Goal: Task Accomplishment & Management: Complete application form

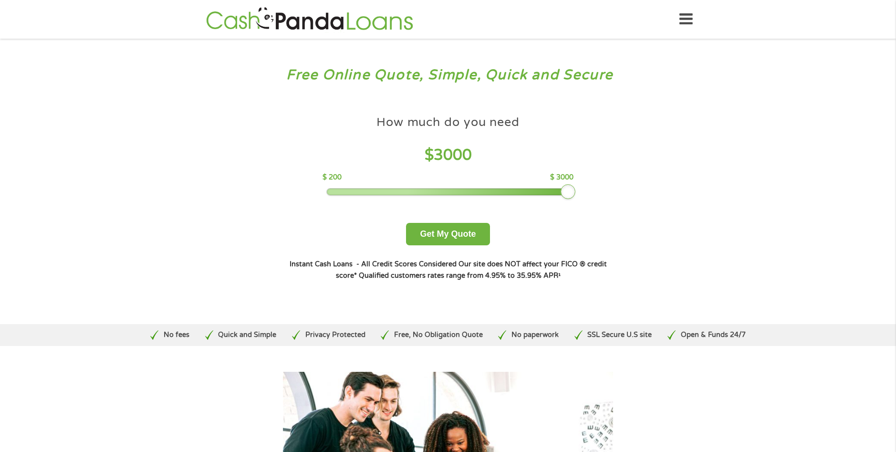
drag, startPoint x: 387, startPoint y: 190, endPoint x: 567, endPoint y: 185, distance: 180.0
click at [567, 185] on div at bounding box center [568, 191] width 15 height 15
click at [445, 230] on button "Get My Quote" at bounding box center [448, 234] width 84 height 22
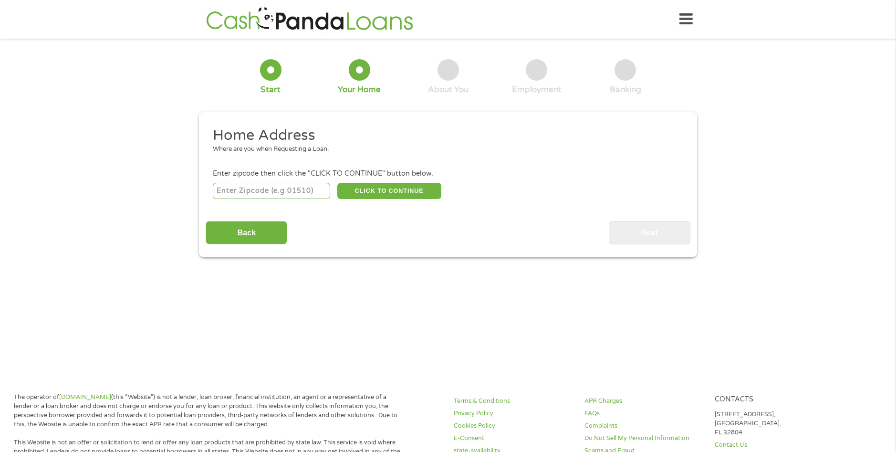
click at [244, 194] on input "number" at bounding box center [272, 191] width 118 height 16
type input "27834"
click at [392, 189] on button "CLICK TO CONTINUE" at bounding box center [389, 191] width 104 height 16
type input "27834"
type input "Greenville"
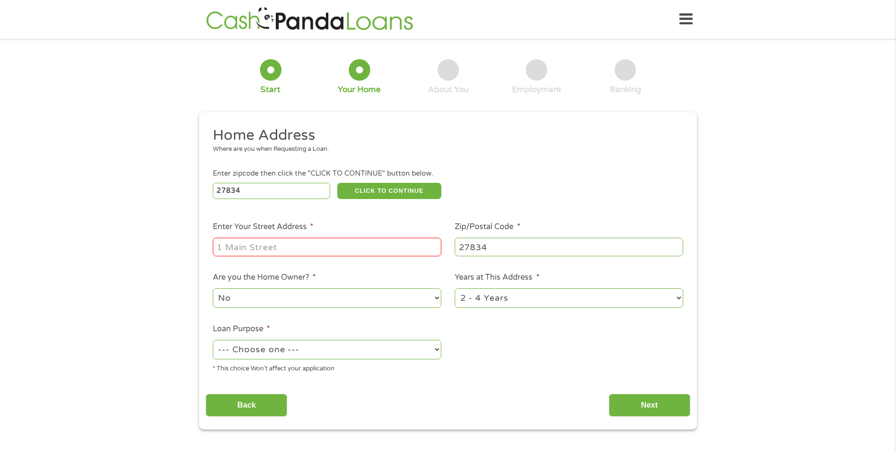
click at [301, 245] on input "Enter Your Street Address *" at bounding box center [327, 247] width 229 height 18
type input "2163 briley rd"
click at [413, 300] on select "No Yes" at bounding box center [327, 298] width 229 height 20
select select "yes"
click at [213, 288] on select "No Yes" at bounding box center [327, 298] width 229 height 20
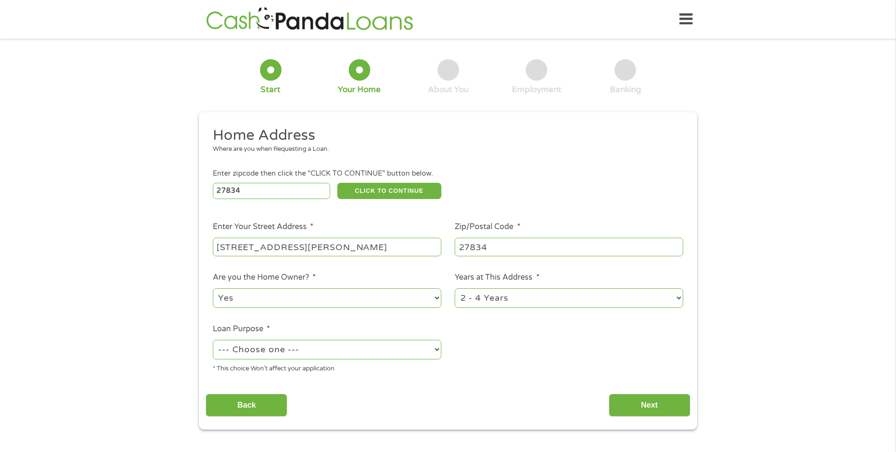
click at [328, 352] on select "--- Choose one --- Pay Bills Debt Consolidation Home Improvement Major Purchase…" at bounding box center [327, 350] width 229 height 20
select select "paybills"
click at [213, 340] on select "--- Choose one --- Pay Bills Debt Consolidation Home Improvement Major Purchase…" at bounding box center [327, 350] width 229 height 20
click at [660, 408] on input "Next" at bounding box center [650, 405] width 82 height 23
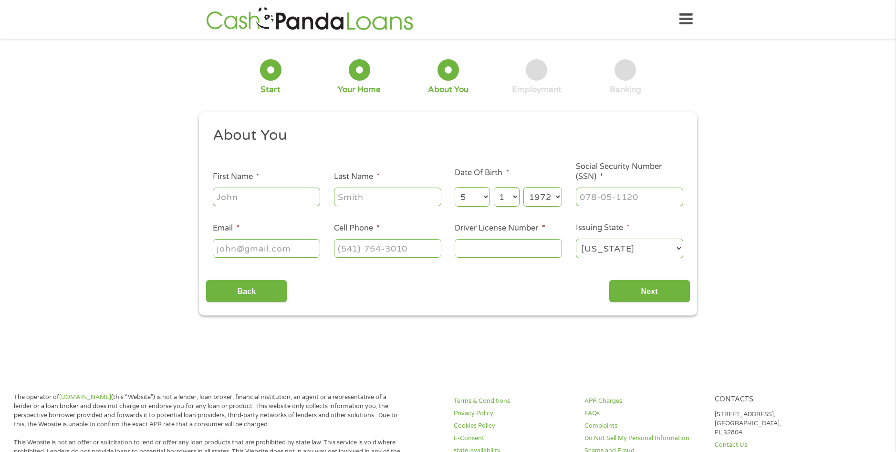
scroll to position [4, 4]
click at [271, 193] on input "First Name *" at bounding box center [266, 197] width 107 height 18
type input "Susan"
type input "Dancy"
type input "susanhealthservices@yahoo.com"
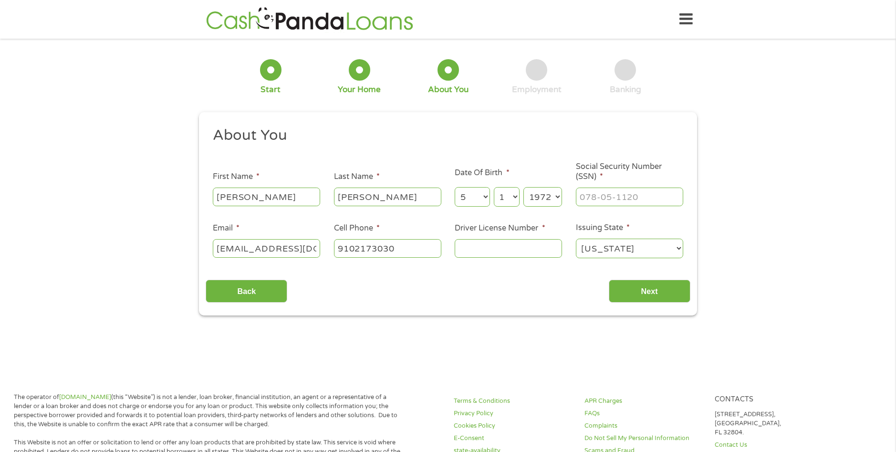
type input "(910) 217-3030"
click at [512, 247] on input "Driver License Number *" at bounding box center [508, 248] width 107 height 18
type input "8786124"
click at [597, 193] on input "___-__-____" at bounding box center [629, 197] width 107 height 18
type input "241-17-7059"
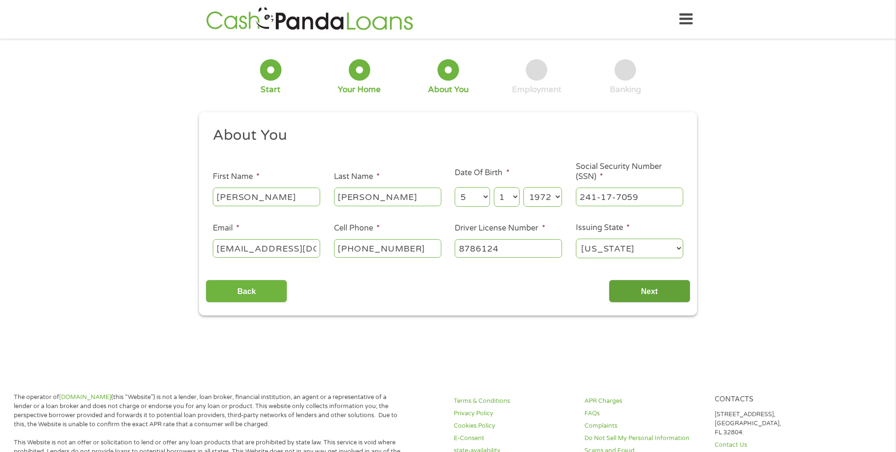
click at [652, 284] on input "Next" at bounding box center [650, 291] width 82 height 23
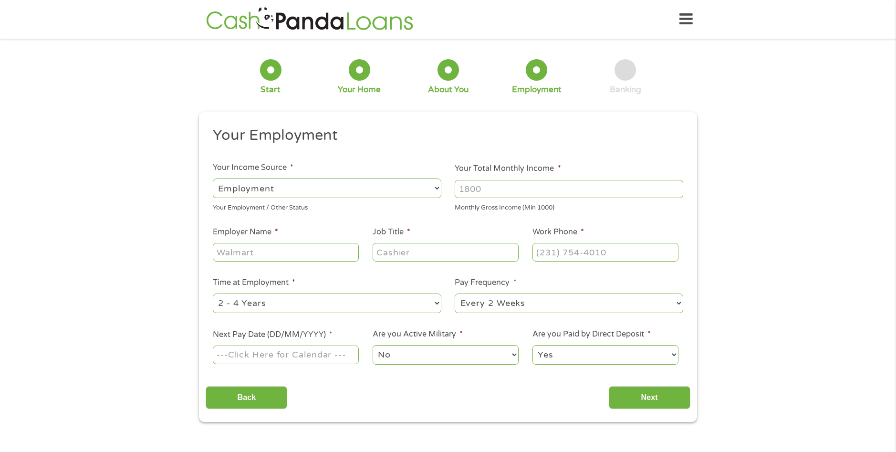
click at [436, 188] on select "--- Choose one --- Employment Self Employed Benefits" at bounding box center [327, 189] width 229 height 20
select select "selfEmployed"
click at [213, 179] on select "--- Choose one --- Employment Self Employed Benefits" at bounding box center [327, 189] width 229 height 20
click at [487, 188] on input "Your Total Monthly Income *" at bounding box center [569, 189] width 229 height 18
click at [479, 196] on input "Your Total Monthly Income *" at bounding box center [569, 189] width 229 height 18
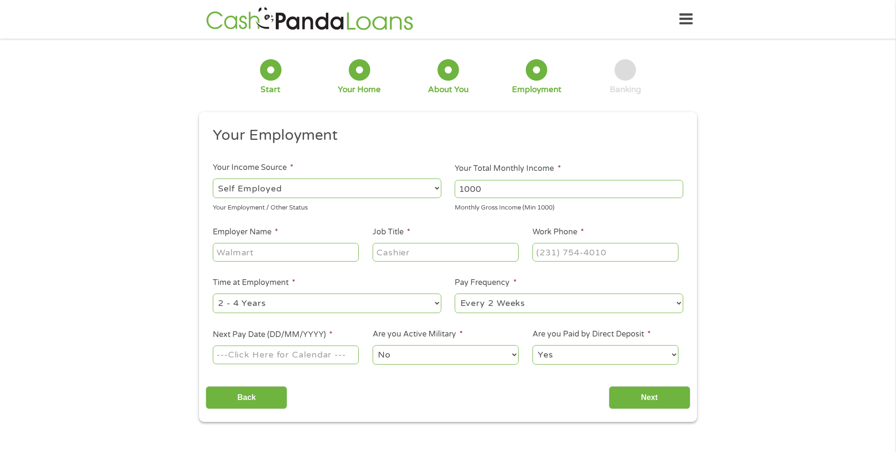
click at [677, 187] on input "1000" at bounding box center [569, 189] width 229 height 18
click at [677, 187] on input "1001" at bounding box center [569, 189] width 229 height 18
click at [677, 187] on input "1002" at bounding box center [569, 189] width 229 height 18
drag, startPoint x: 598, startPoint y: 188, endPoint x: 182, endPoint y: 183, distance: 415.3
click at [182, 183] on div "1 Start 2 Your Home 3 About You 4 Employment 5 Banking 6 This field is hidden w…" at bounding box center [448, 233] width 896 height 377
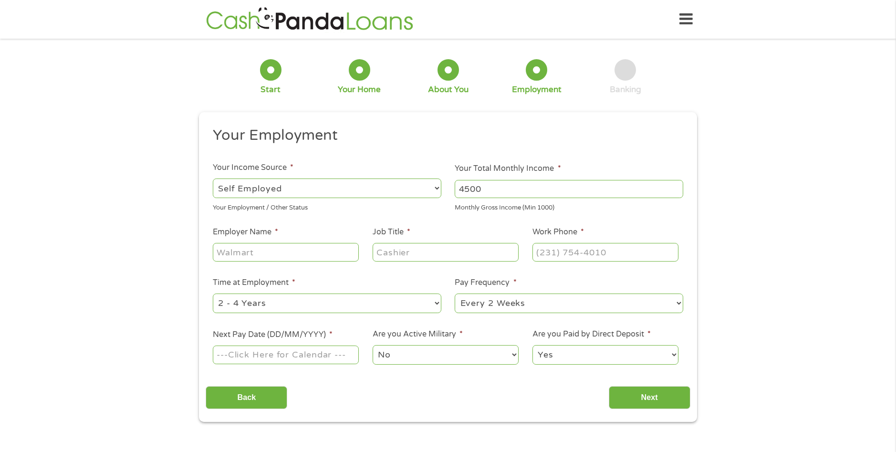
type input "4500"
click at [253, 256] on input "Employer Name *" at bounding box center [286, 252] width 146 height 18
click at [260, 251] on input "Employer Name *" at bounding box center [286, 252] width 146 height 18
click at [441, 186] on ul "Your Employment Your Income Source * --- Choose one --- Employment Self Employe…" at bounding box center [448, 249] width 484 height 247
click at [252, 257] on input "Employer Name *" at bounding box center [286, 252] width 146 height 18
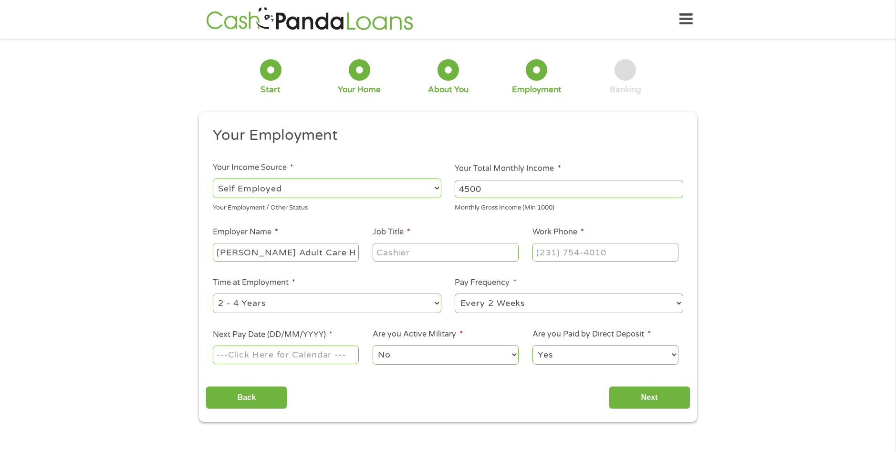
type input "Dancy's Adult Care Home LLC"
click at [386, 252] on input "Job Title *" at bounding box center [446, 252] width 146 height 18
type input "CEPO"
click at [561, 252] on input "(___) ___-____" at bounding box center [606, 252] width 146 height 18
type input "(910) 217-3030"
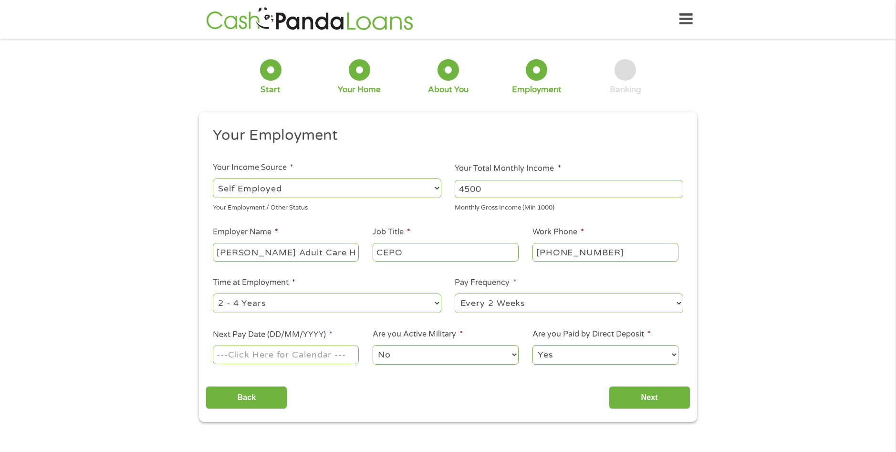
click at [290, 354] on input "Next Pay Date (DD/MM/YYYY) *" at bounding box center [286, 355] width 146 height 18
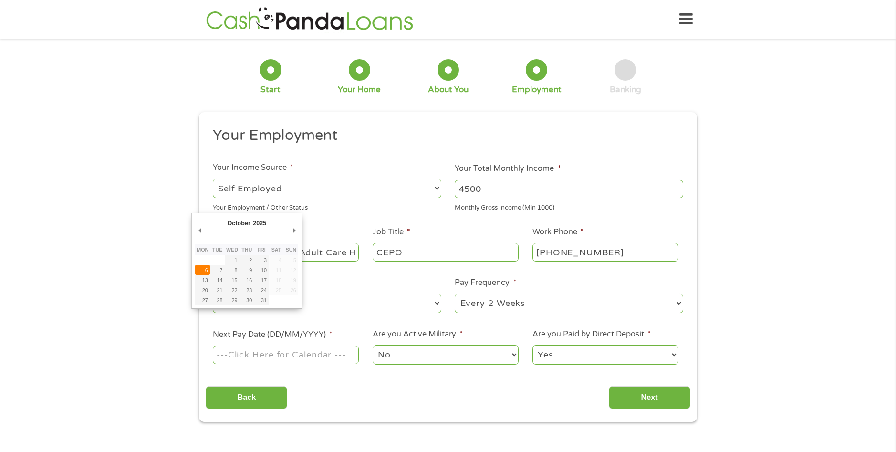
type input "06/10/2025"
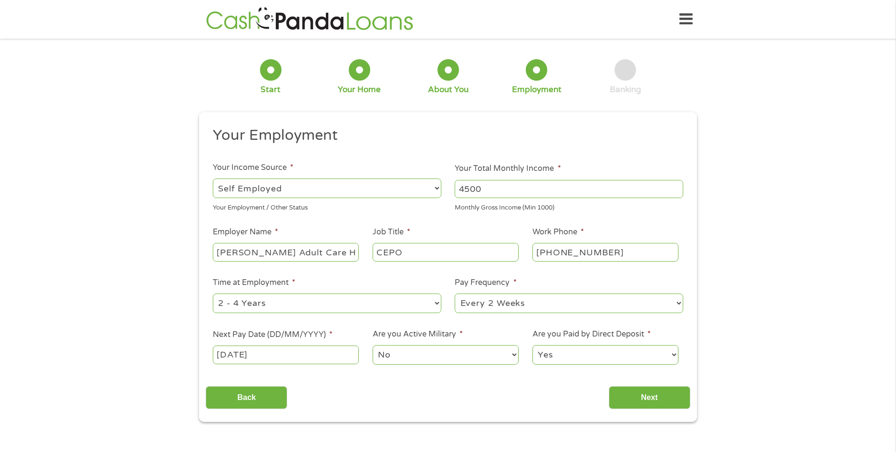
click at [395, 252] on input "CEPO" at bounding box center [446, 252] width 146 height 18
type input "CEO"
click at [658, 405] on input "Next" at bounding box center [650, 397] width 82 height 23
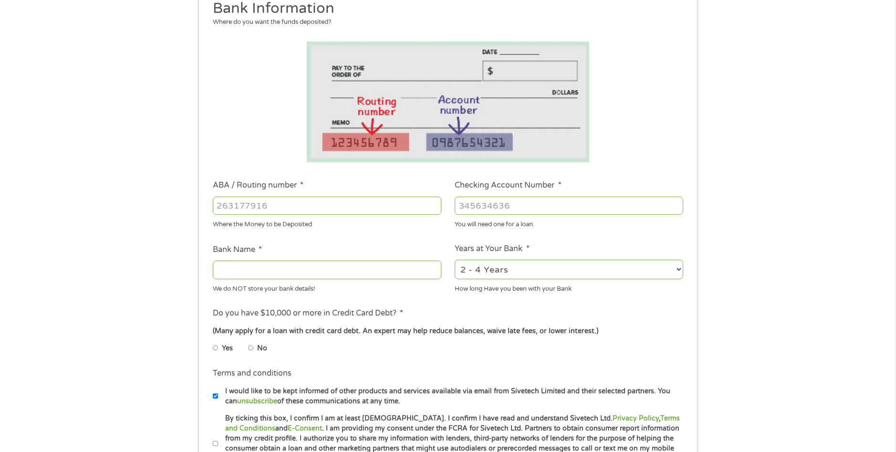
scroll to position [191, 0]
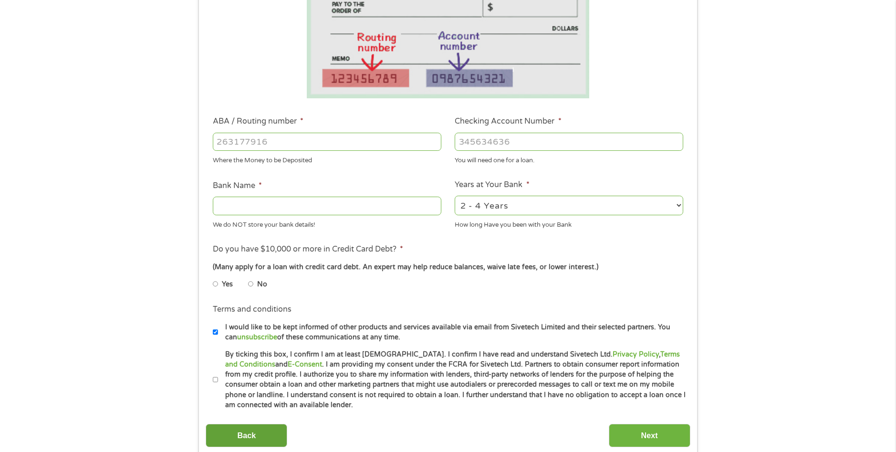
click at [233, 431] on input "Back" at bounding box center [247, 435] width 82 height 23
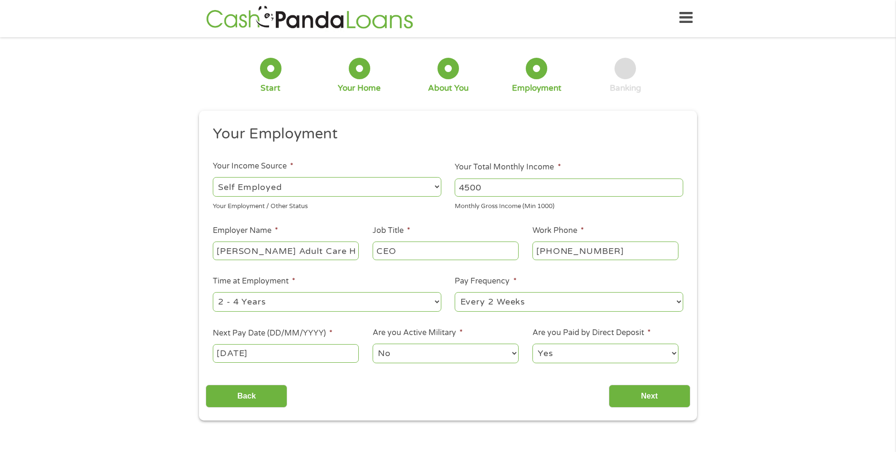
scroll to position [0, 0]
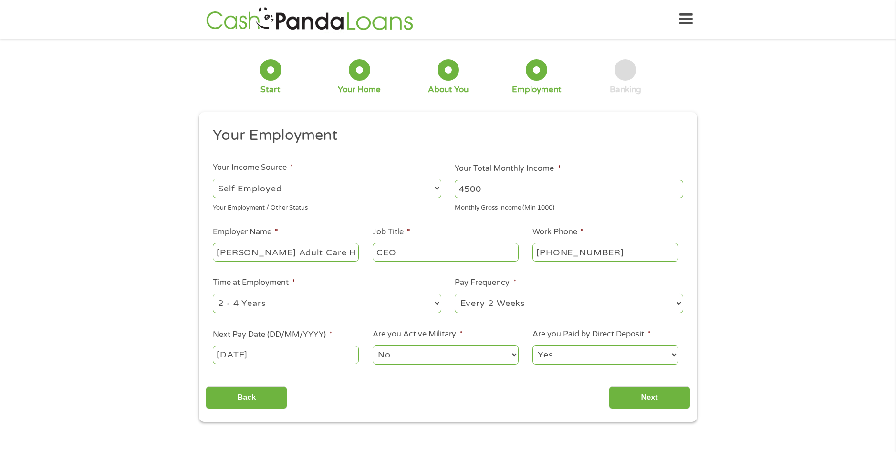
click at [227, 355] on input "06/10/2025" at bounding box center [286, 355] width 146 height 18
click at [659, 398] on input "Next" at bounding box center [650, 397] width 82 height 23
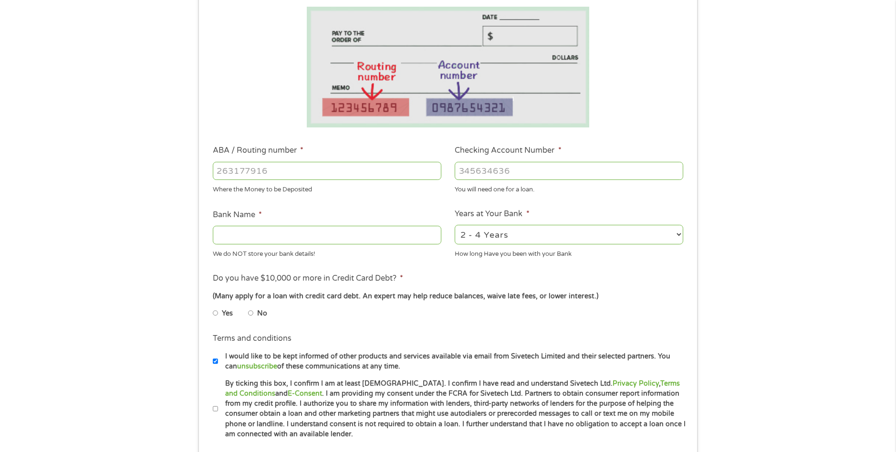
scroll to position [191, 0]
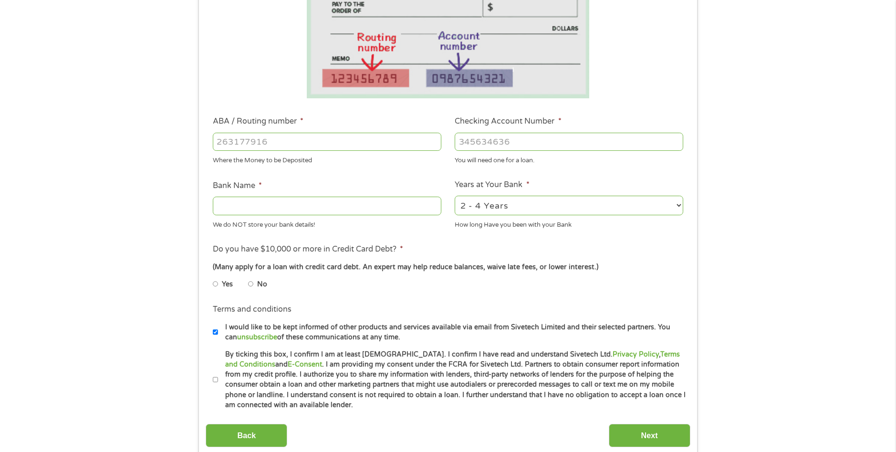
click at [253, 286] on input "No" at bounding box center [251, 283] width 6 height 15
radio input "true"
click at [284, 208] on input "Bank Name *" at bounding box center [327, 206] width 229 height 18
type input "s"
type input "State Employee Credit Union"
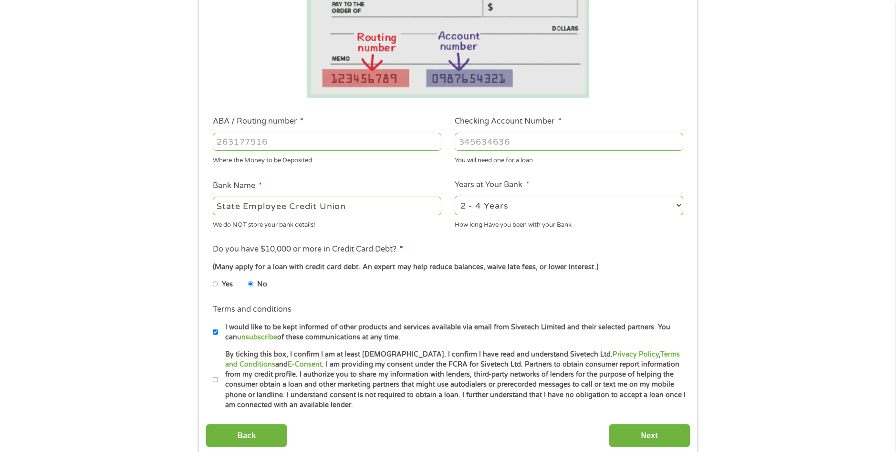
click at [284, 142] on input "ABA / Routing number *" at bounding box center [327, 142] width 229 height 18
drag, startPoint x: 680, startPoint y: 206, endPoint x: 661, endPoint y: 210, distance: 19.5
click at [680, 206] on select "2 - 4 Years 6 - 12 Months 1 - 2 Years Over 4 Years" at bounding box center [569, 206] width 229 height 20
select select "60months"
click at [455, 196] on select "2 - 4 Years 6 - 12 Months 1 - 2 Years Over 4 Years" at bounding box center [569, 206] width 229 height 20
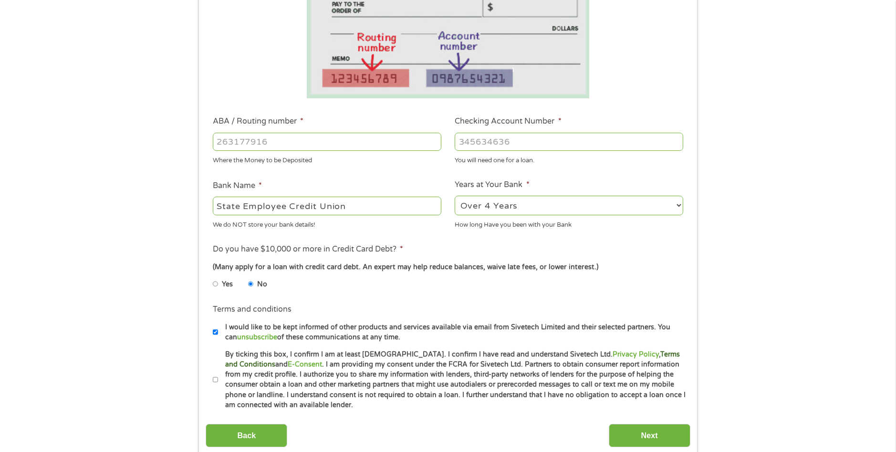
click at [626, 355] on link "Terms and Conditions" at bounding box center [452, 359] width 455 height 18
click at [217, 379] on input "By ticking this box, I confirm I am at least 18 years old. I confirm I have rea…" at bounding box center [216, 379] width 6 height 15
checkbox input "true"
click at [265, 142] on input "ABA / Routing number *" at bounding box center [327, 142] width 229 height 18
click at [541, 143] on input "Checking Account Number *" at bounding box center [569, 142] width 229 height 18
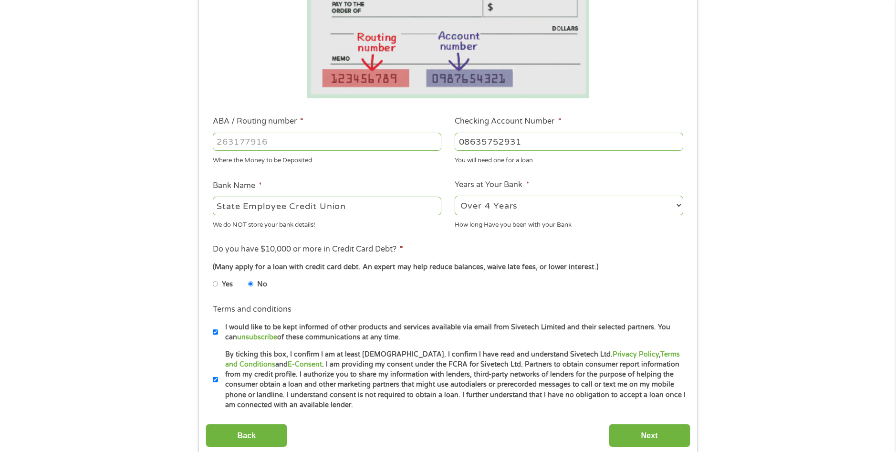
type input "08635752931"
click at [242, 139] on input "ABA / Routing number *" at bounding box center [327, 142] width 229 height 18
type input "253177049"
type input "STATE EMPLOYEES CREDIT UNION"
type input "253177049"
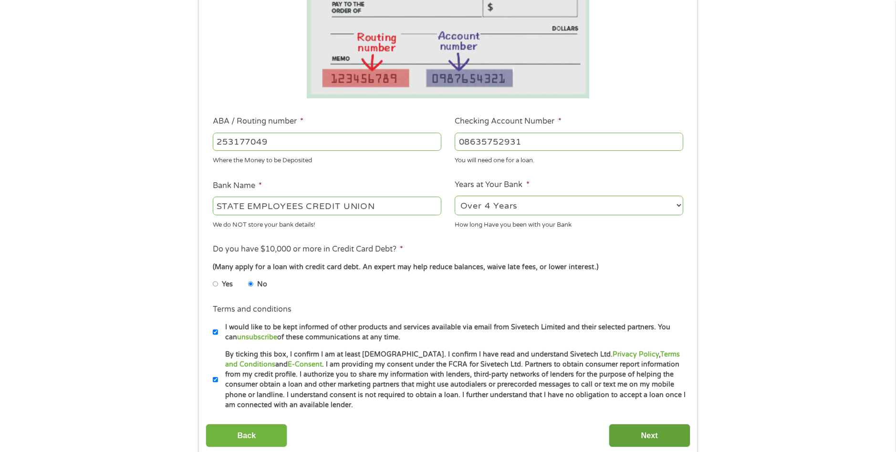
click at [646, 433] on input "Next" at bounding box center [650, 435] width 82 height 23
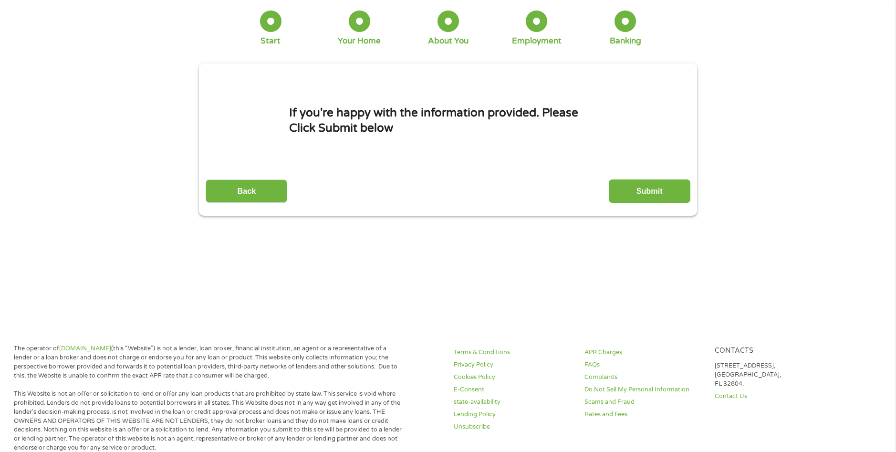
scroll to position [0, 0]
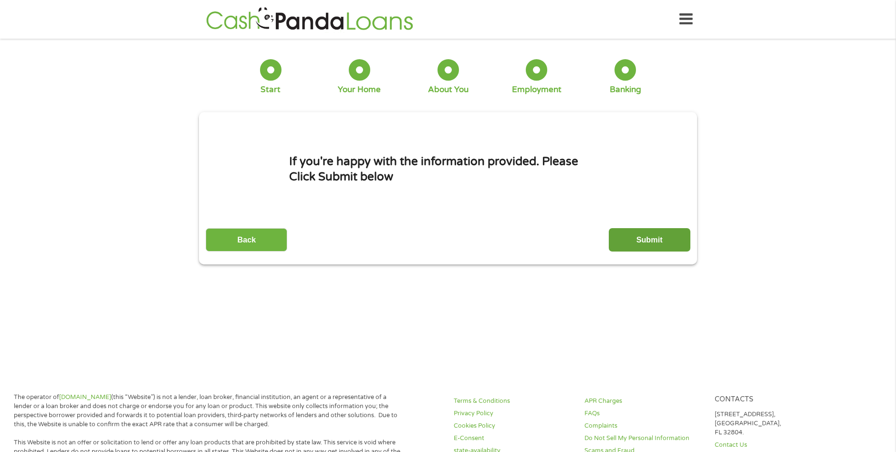
click at [643, 244] on input "Submit" at bounding box center [650, 239] width 82 height 23
